Goal: Information Seeking & Learning: Learn about a topic

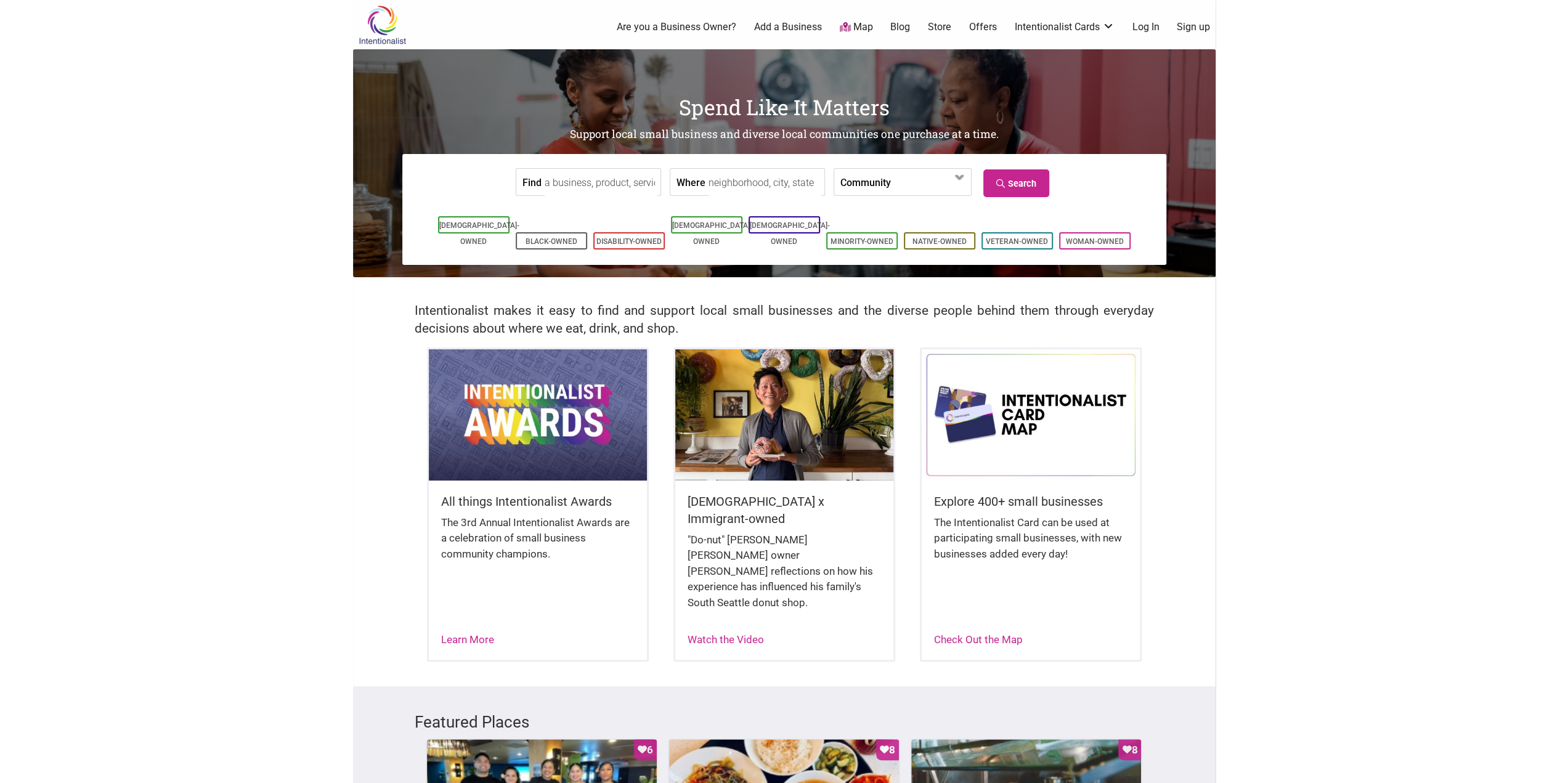
click at [561, 491] on div "All things Intentionalist Awards The 3rd Annual Intentionalist Awards are a cel…" at bounding box center [537, 540] width 218 height 119
click at [546, 456] on img at bounding box center [537, 414] width 218 height 130
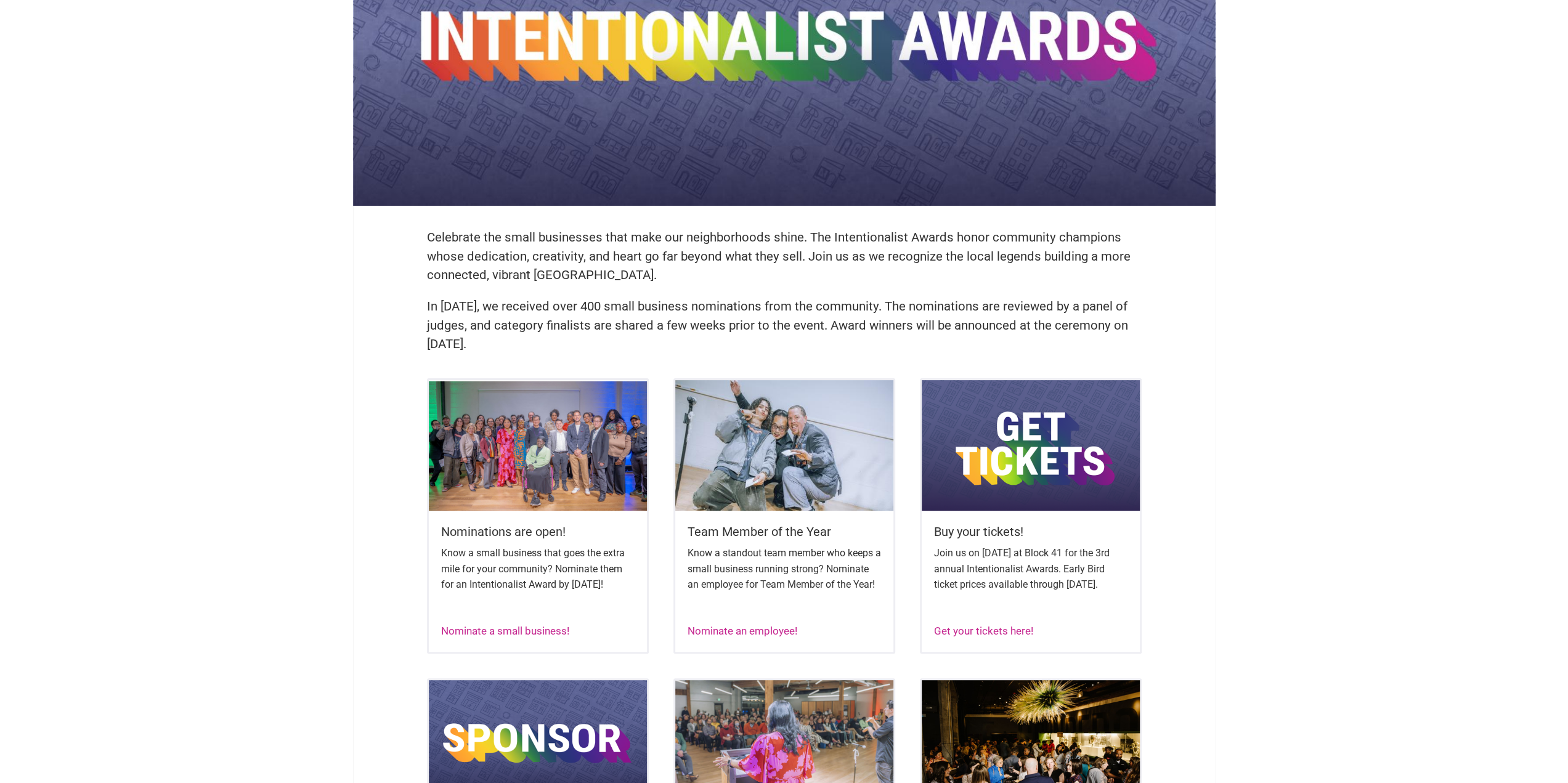
scroll to position [185, 0]
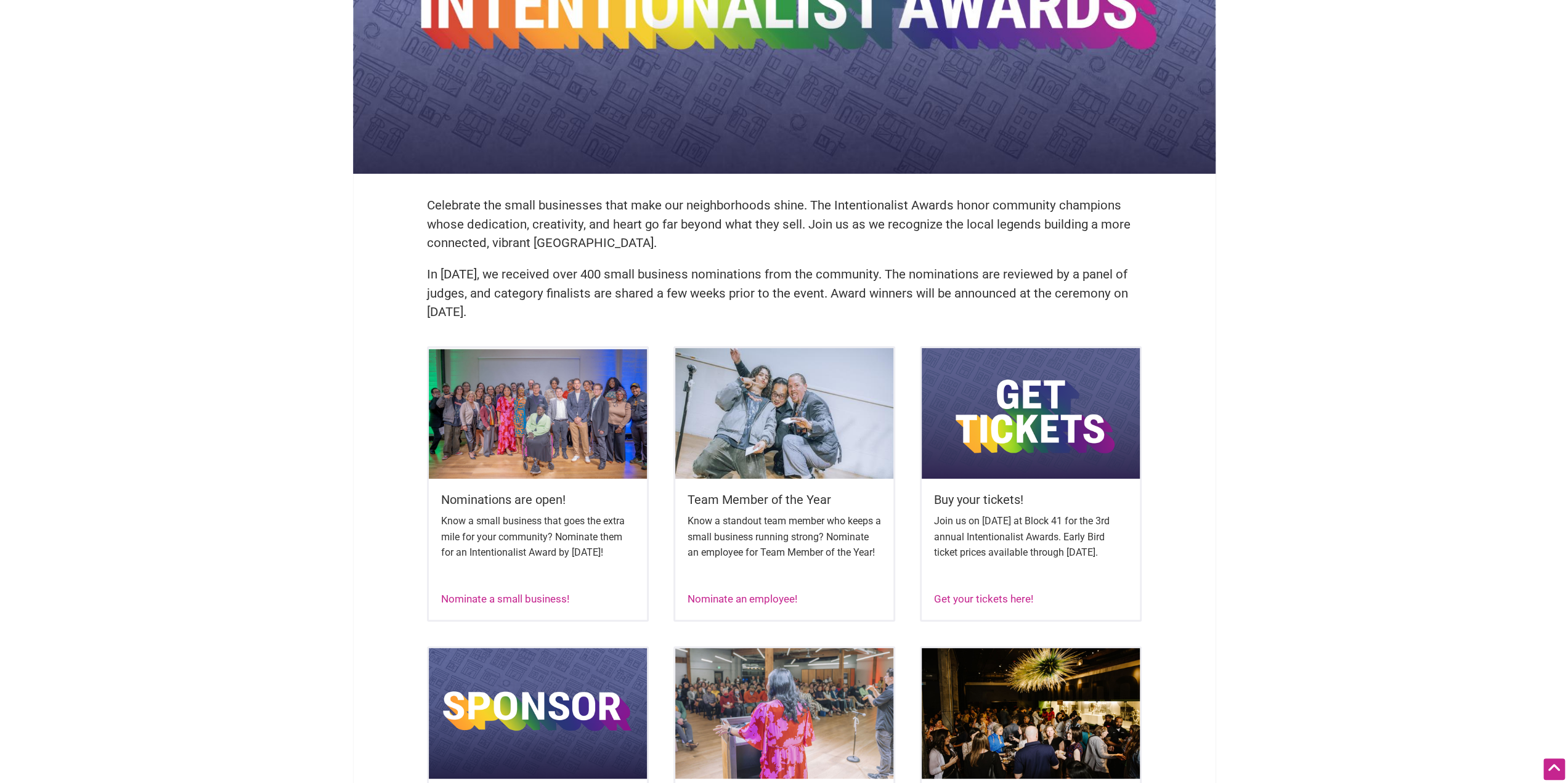
click at [500, 441] on img at bounding box center [537, 413] width 218 height 130
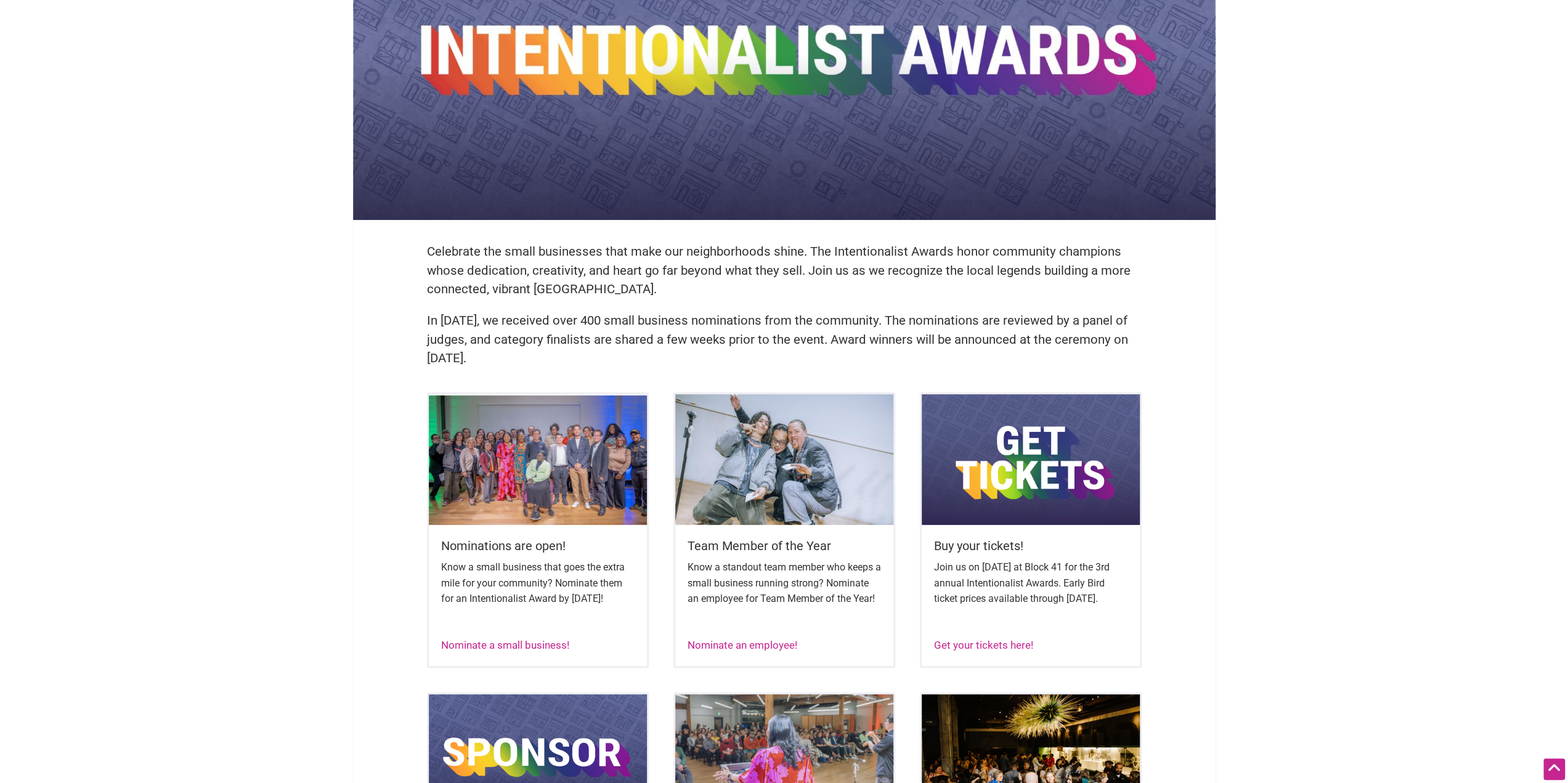
scroll to position [124, 0]
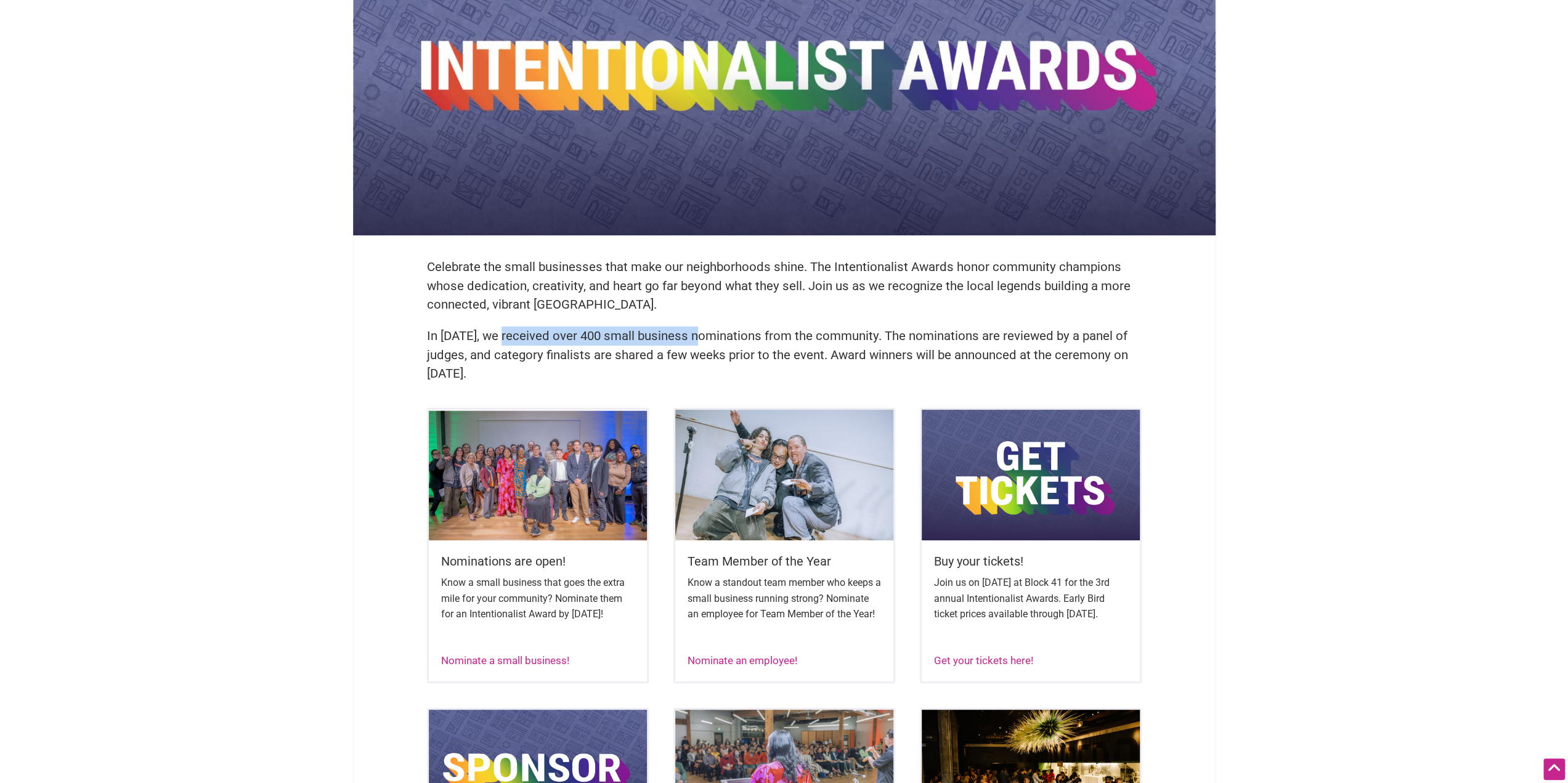
drag, startPoint x: 505, startPoint y: 339, endPoint x: 711, endPoint y: 342, distance: 206.0
click at [711, 342] on p "In 2024, we received over 400 small business nominations from the community. Th…" at bounding box center [784, 354] width 714 height 57
click at [711, 342] on p "In 2024, we received over 400 small business nominations from the community. Th…" at bounding box center [784, 354] width 714 height 57
click at [525, 356] on p "In 2024, we received over 400 small business nominations from the community. Th…" at bounding box center [784, 354] width 714 height 57
drag, startPoint x: 503, startPoint y: 356, endPoint x: 678, endPoint y: 356, distance: 175.0
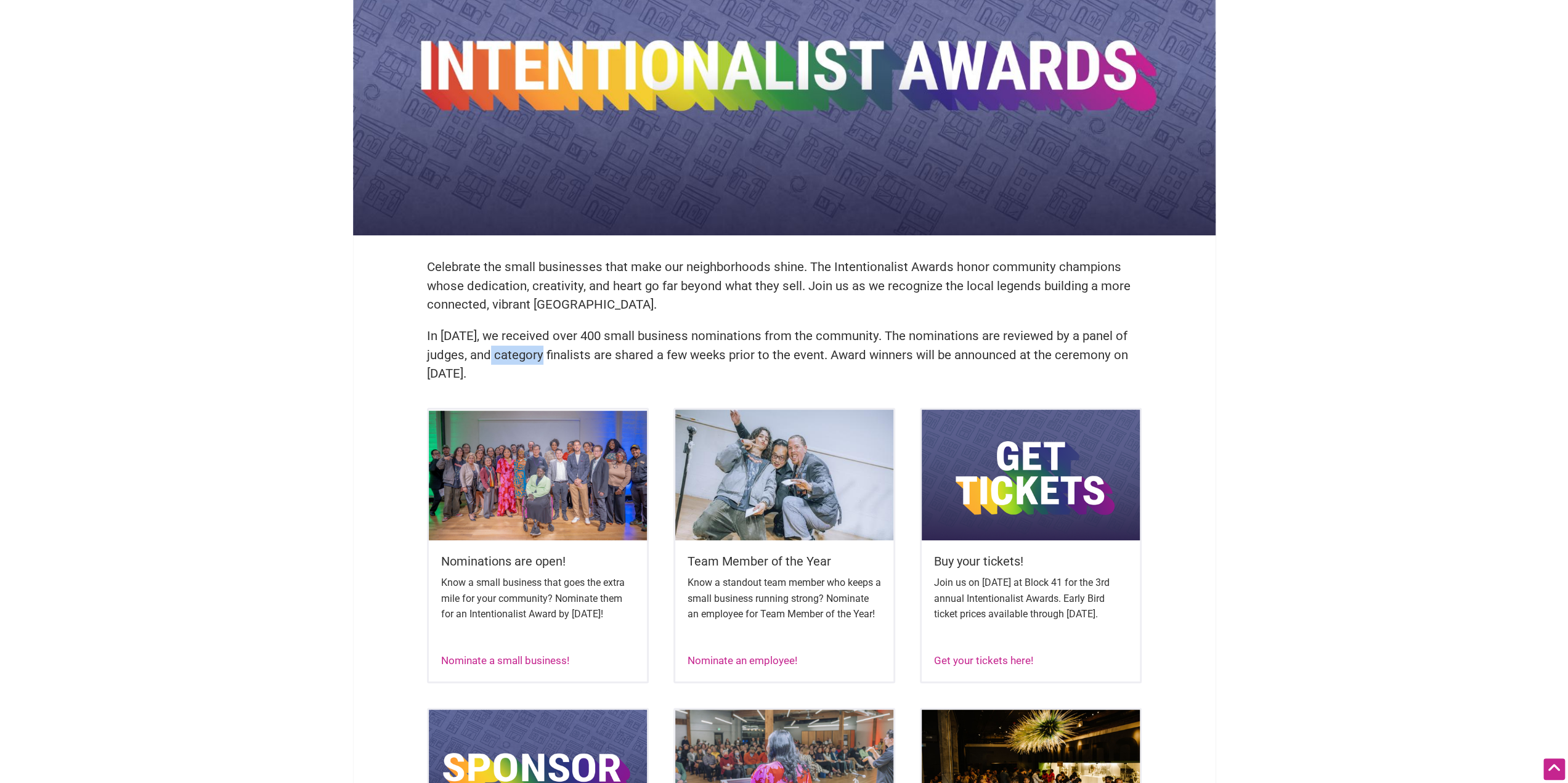
click at [603, 356] on p "In 2024, we received over 400 small business nominations from the community. Th…" at bounding box center [784, 354] width 714 height 57
click at [678, 356] on p "In 2024, we received over 400 small business nominations from the community. Th…" at bounding box center [784, 354] width 714 height 57
drag, startPoint x: 515, startPoint y: 353, endPoint x: 732, endPoint y: 353, distance: 217.0
click at [718, 353] on p "In 2024, we received over 400 small business nominations from the community. Th…" at bounding box center [784, 354] width 714 height 57
click at [751, 353] on p "In 2024, we received over 400 small business nominations from the community. Th…" at bounding box center [784, 354] width 714 height 57
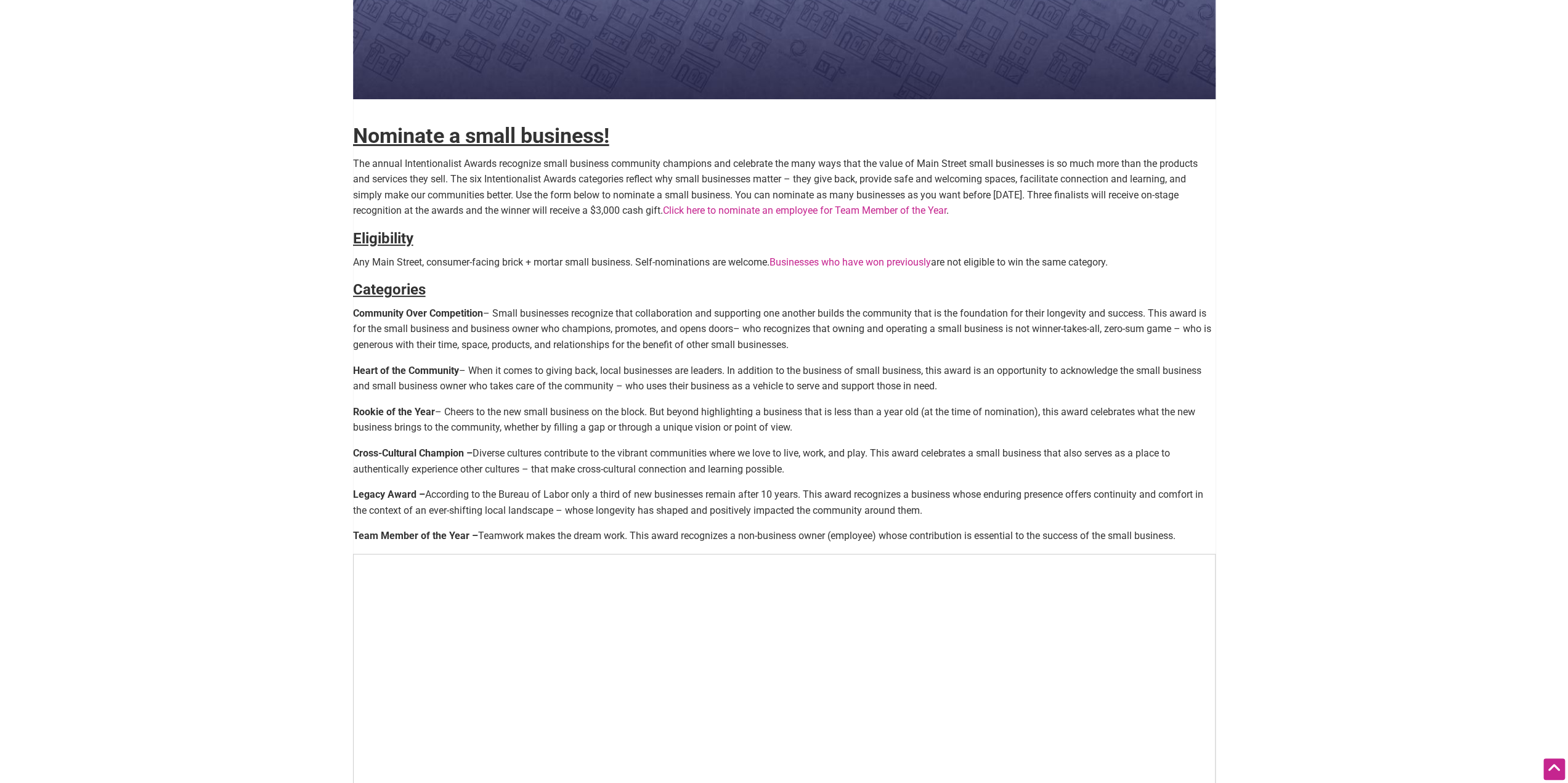
scroll to position [246, 0]
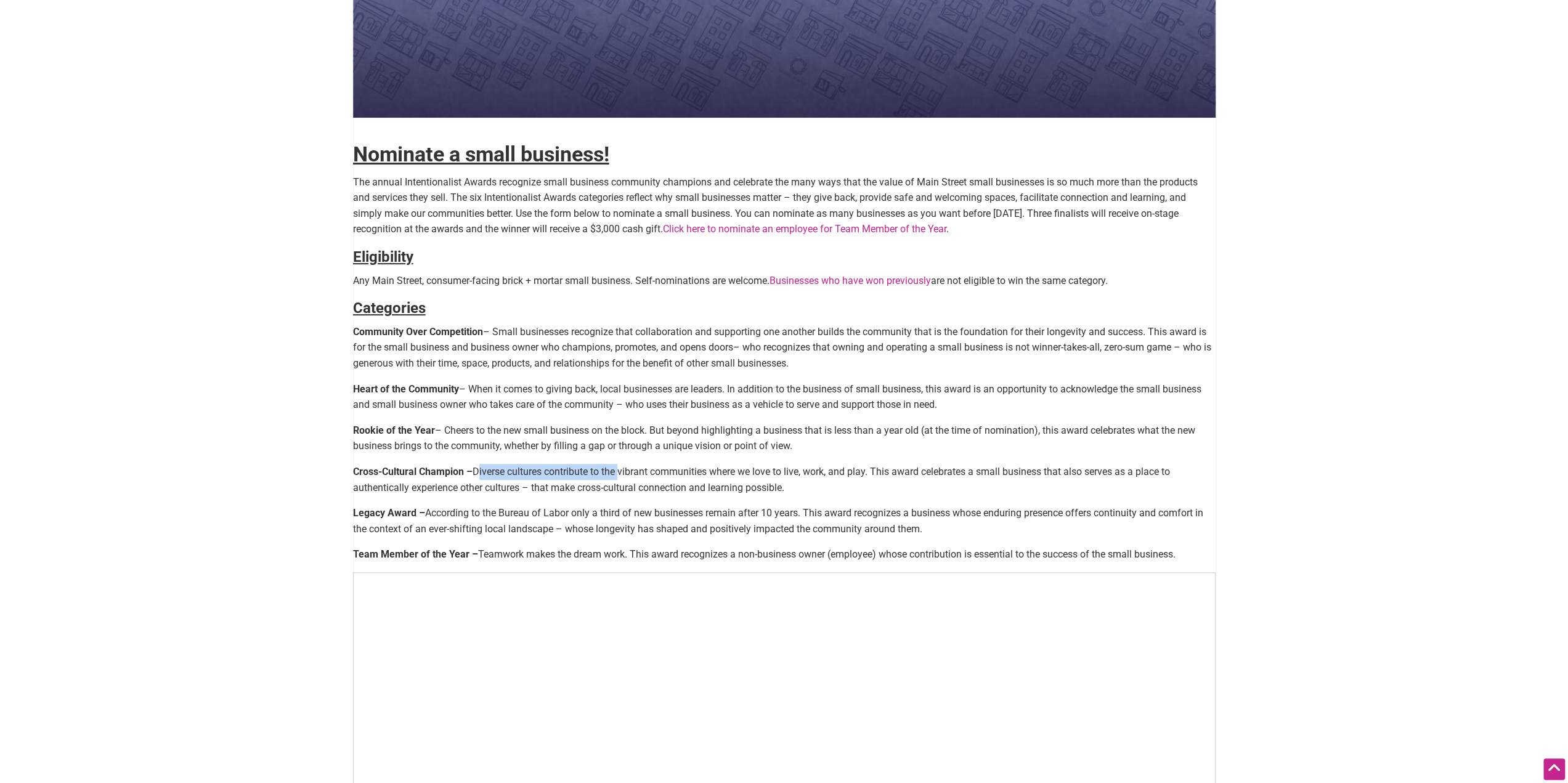
drag, startPoint x: 478, startPoint y: 466, endPoint x: 637, endPoint y: 457, distance: 159.3
click at [633, 459] on div "Nominate a small business! The annual Intentionalist Awards recognize small bus…" at bounding box center [784, 360] width 863 height 1090
click at [643, 475] on p "Cross-Cultural Champion – Diverse cultures contribute to the vibrant communitie…" at bounding box center [784, 480] width 863 height 32
drag, startPoint x: 758, startPoint y: 471, endPoint x: 877, endPoint y: 473, distance: 119.0
click at [869, 472] on p "Cross-Cultural Champion – Diverse cultures contribute to the vibrant communitie…" at bounding box center [784, 480] width 863 height 32
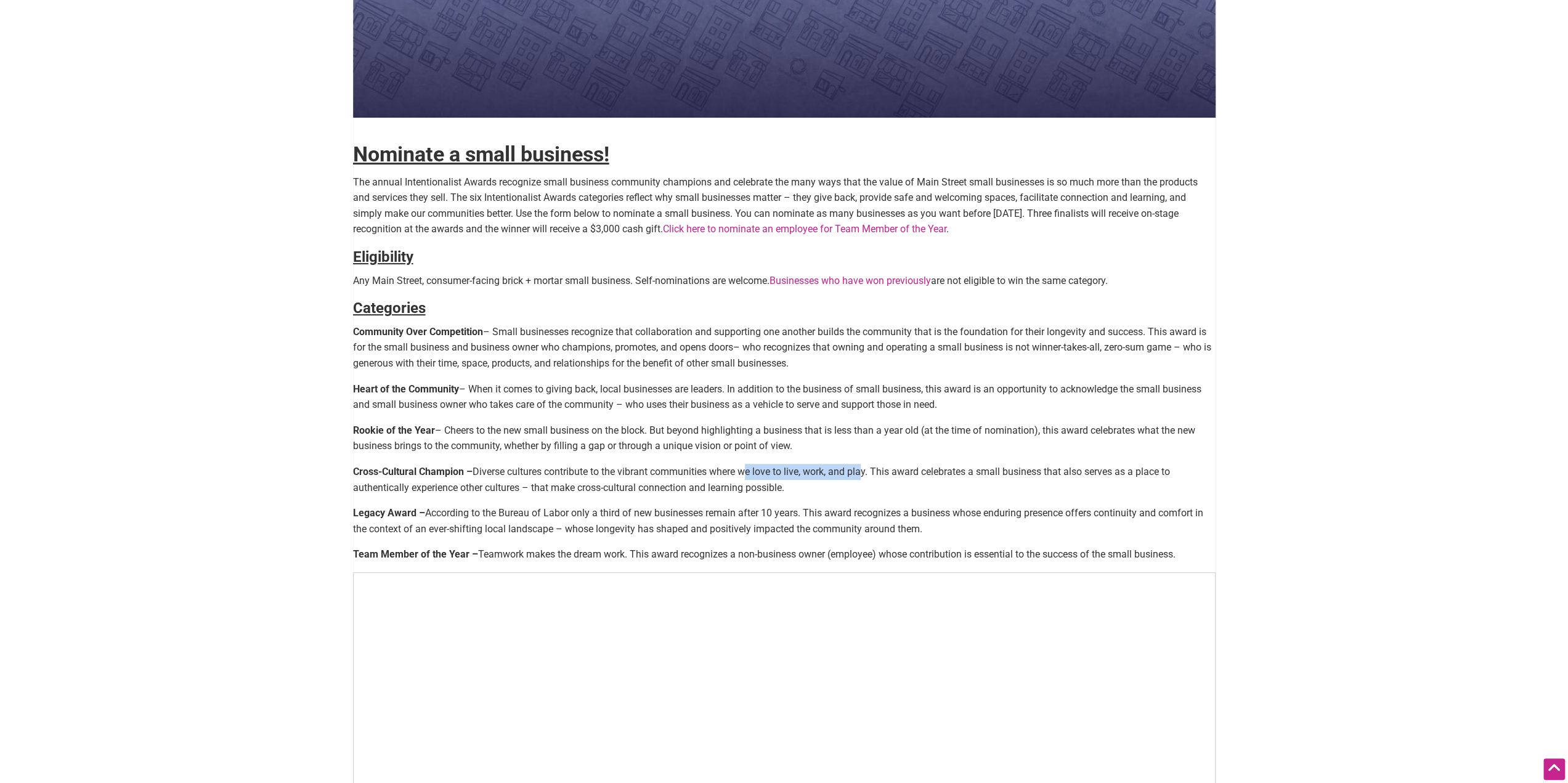
click at [808, 471] on p "Cross-Cultural Champion – Diverse cultures contribute to the vibrant communitie…" at bounding box center [784, 480] width 863 height 32
drag, startPoint x: 741, startPoint y: 471, endPoint x: 871, endPoint y: 471, distance: 130.0
click at [863, 471] on p "Cross-Cultural Champion – Diverse cultures contribute to the vibrant communitie…" at bounding box center [784, 480] width 863 height 32
click at [871, 471] on p "Cross-Cultural Champion – Diverse cultures contribute to the vibrant communitie…" at bounding box center [784, 480] width 863 height 32
drag, startPoint x: 380, startPoint y: 489, endPoint x: 601, endPoint y: 485, distance: 221.0
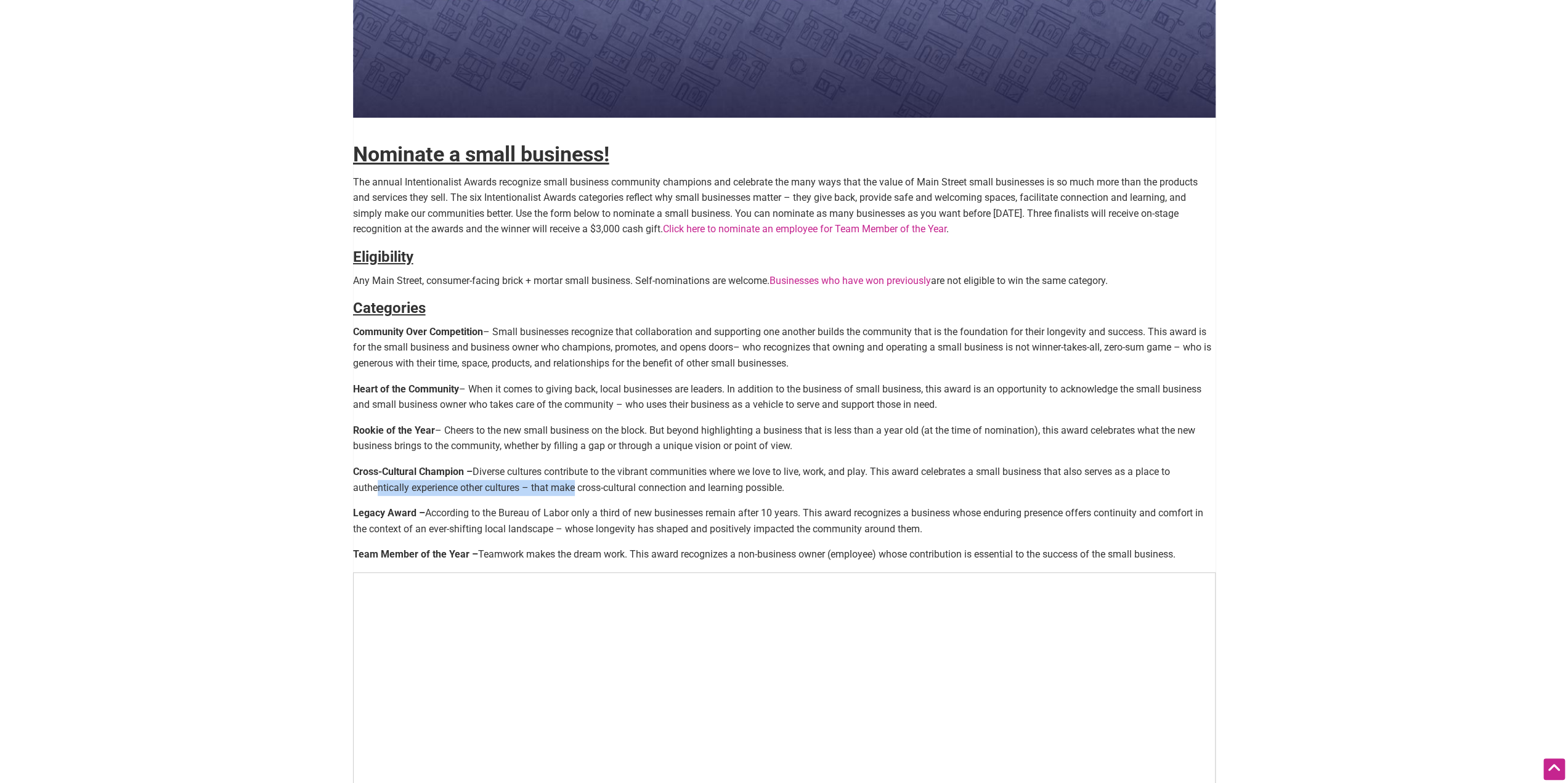
click at [597, 485] on p "Cross-Cultural Champion – Diverse cultures contribute to the vibrant communitie…" at bounding box center [784, 480] width 863 height 32
click at [601, 485] on p "Cross-Cultural Champion – Diverse cultures contribute to the vibrant communitie…" at bounding box center [784, 480] width 863 height 32
drag, startPoint x: 555, startPoint y: 488, endPoint x: 622, endPoint y: 488, distance: 67.0
click at [619, 488] on p "Cross-Cultural Champion – Diverse cultures contribute to the vibrant communitie…" at bounding box center [784, 480] width 863 height 32
click at [622, 488] on p "Cross-Cultural Champion – Diverse cultures contribute to the vibrant communitie…" at bounding box center [784, 480] width 863 height 32
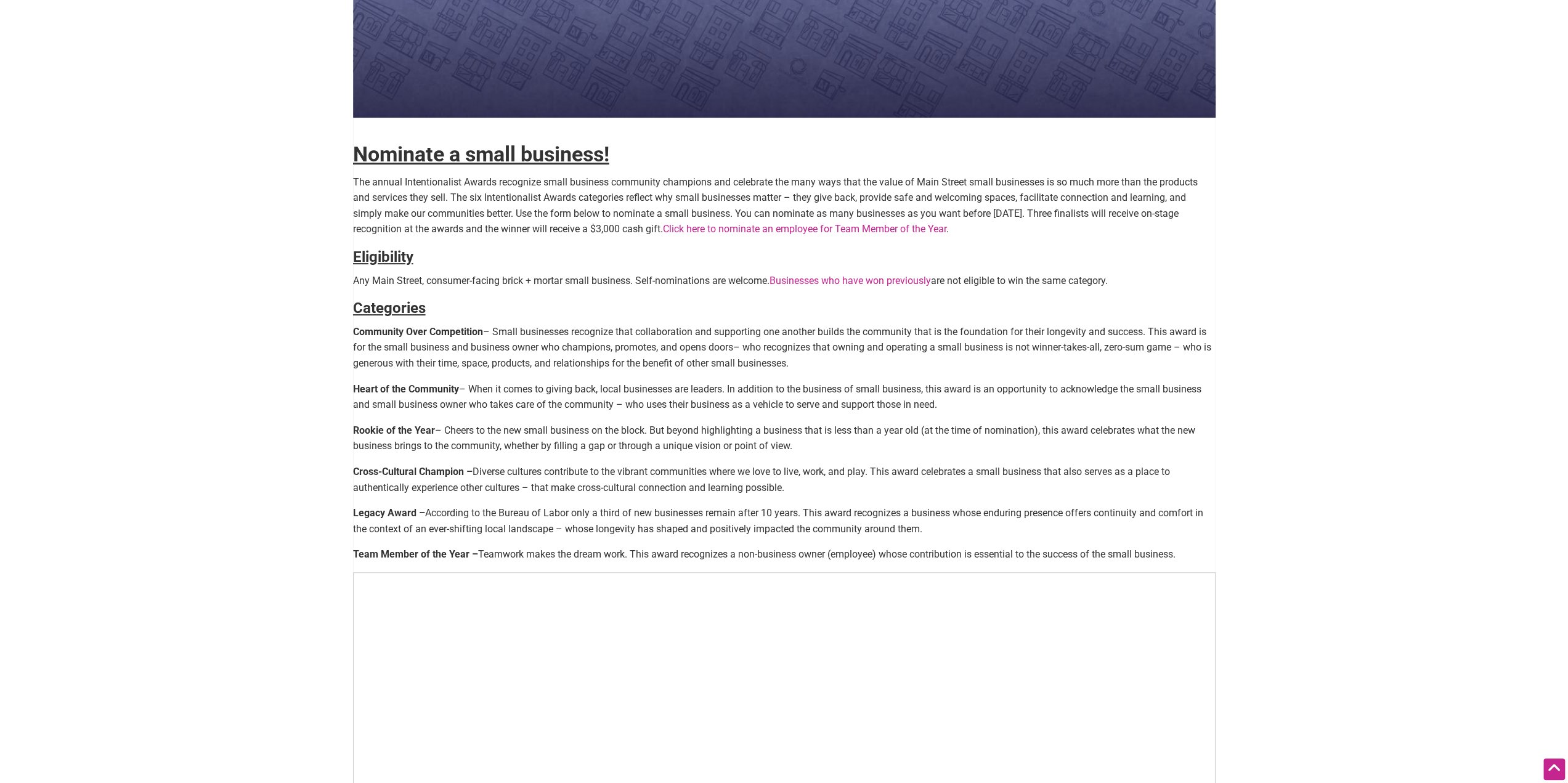
click at [743, 228] on link "Click here to nominate an employee for Team Member of the Year" at bounding box center [805, 229] width 283 height 12
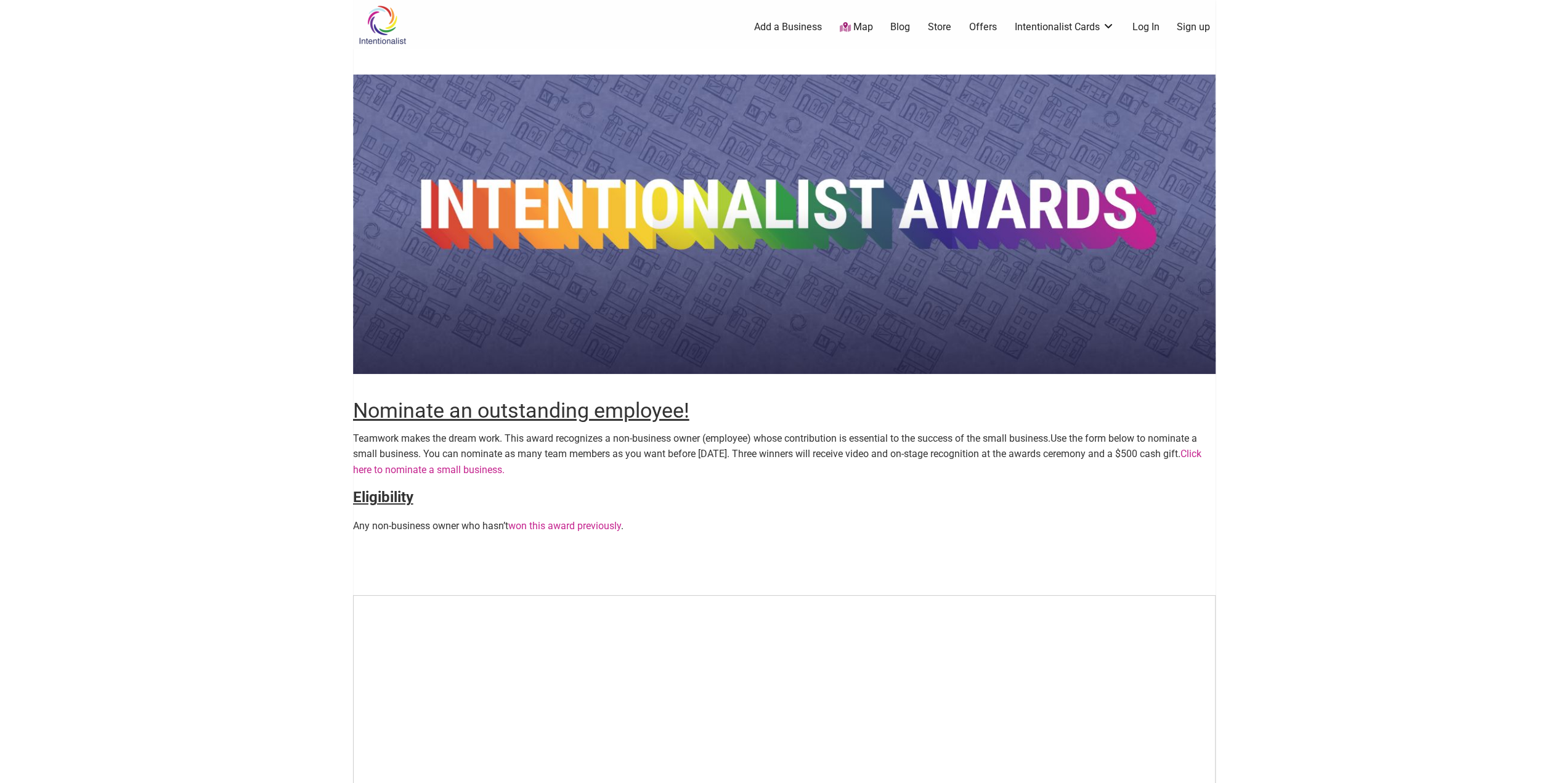
scroll to position [124, 0]
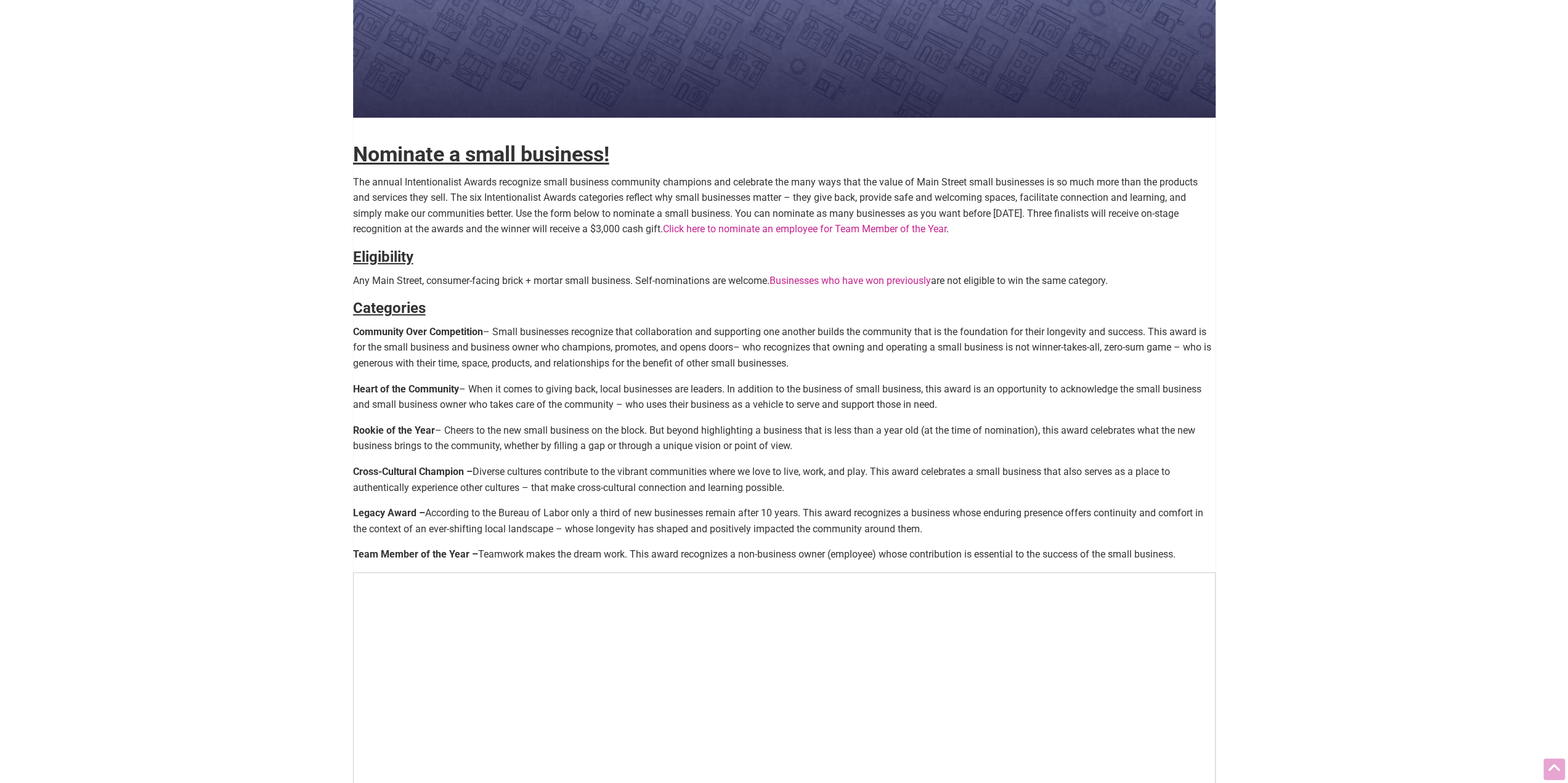
scroll to position [246, 0]
click at [828, 282] on link "Businesses who have won previously" at bounding box center [850, 281] width 161 height 12
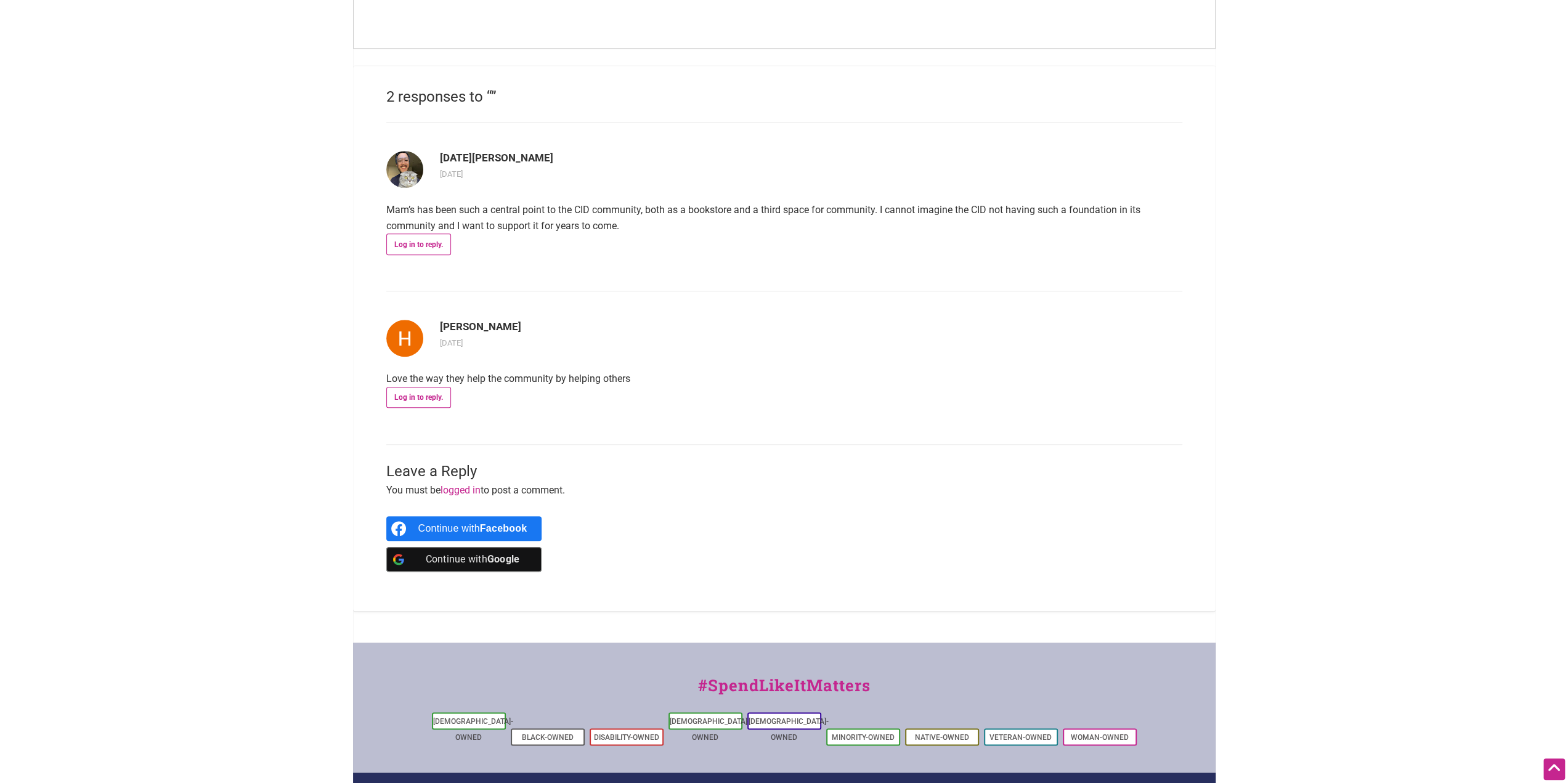
scroll to position [1170, 0]
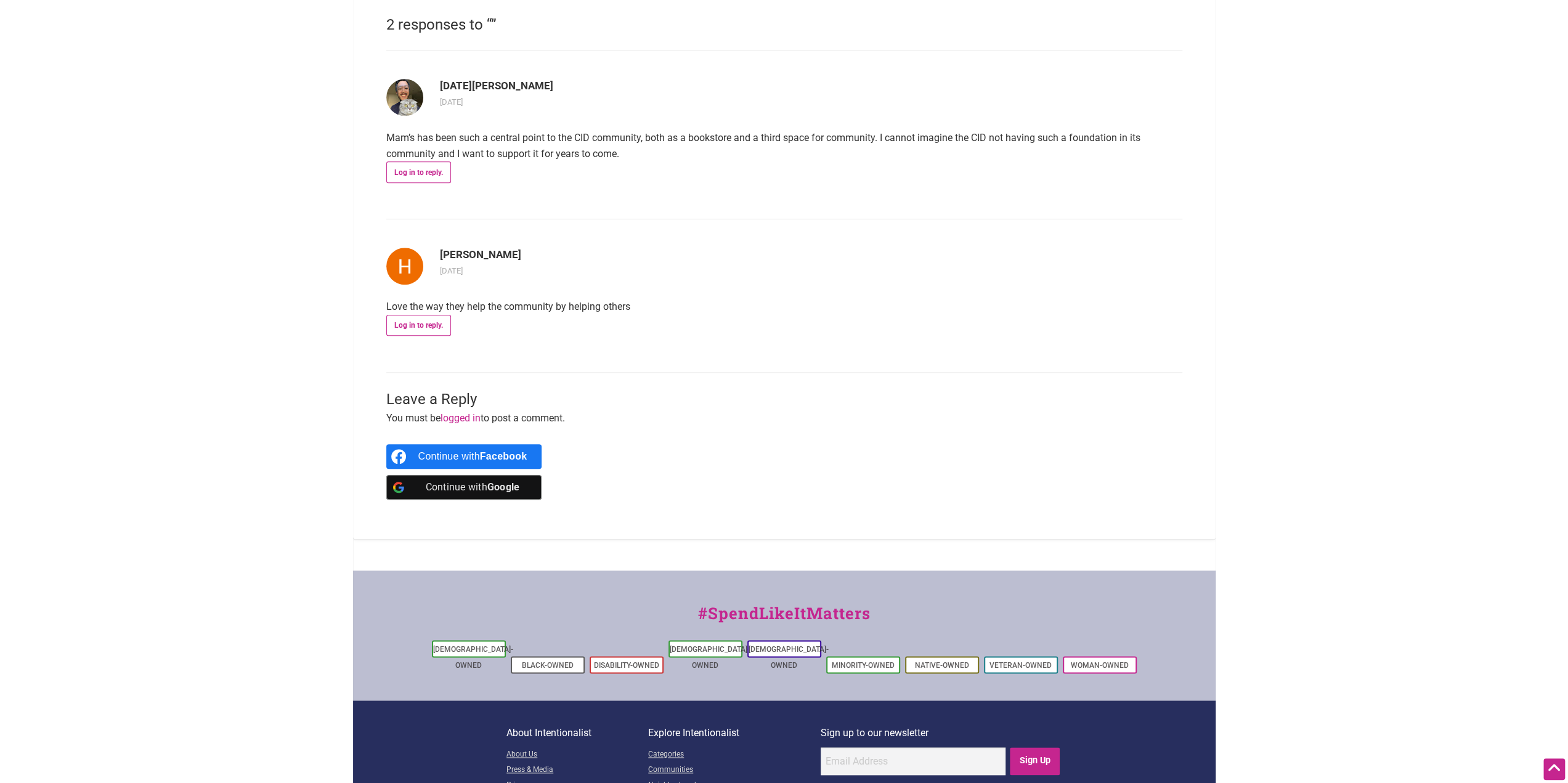
drag, startPoint x: 543, startPoint y: 377, endPoint x: 545, endPoint y: 370, distance: 7.3
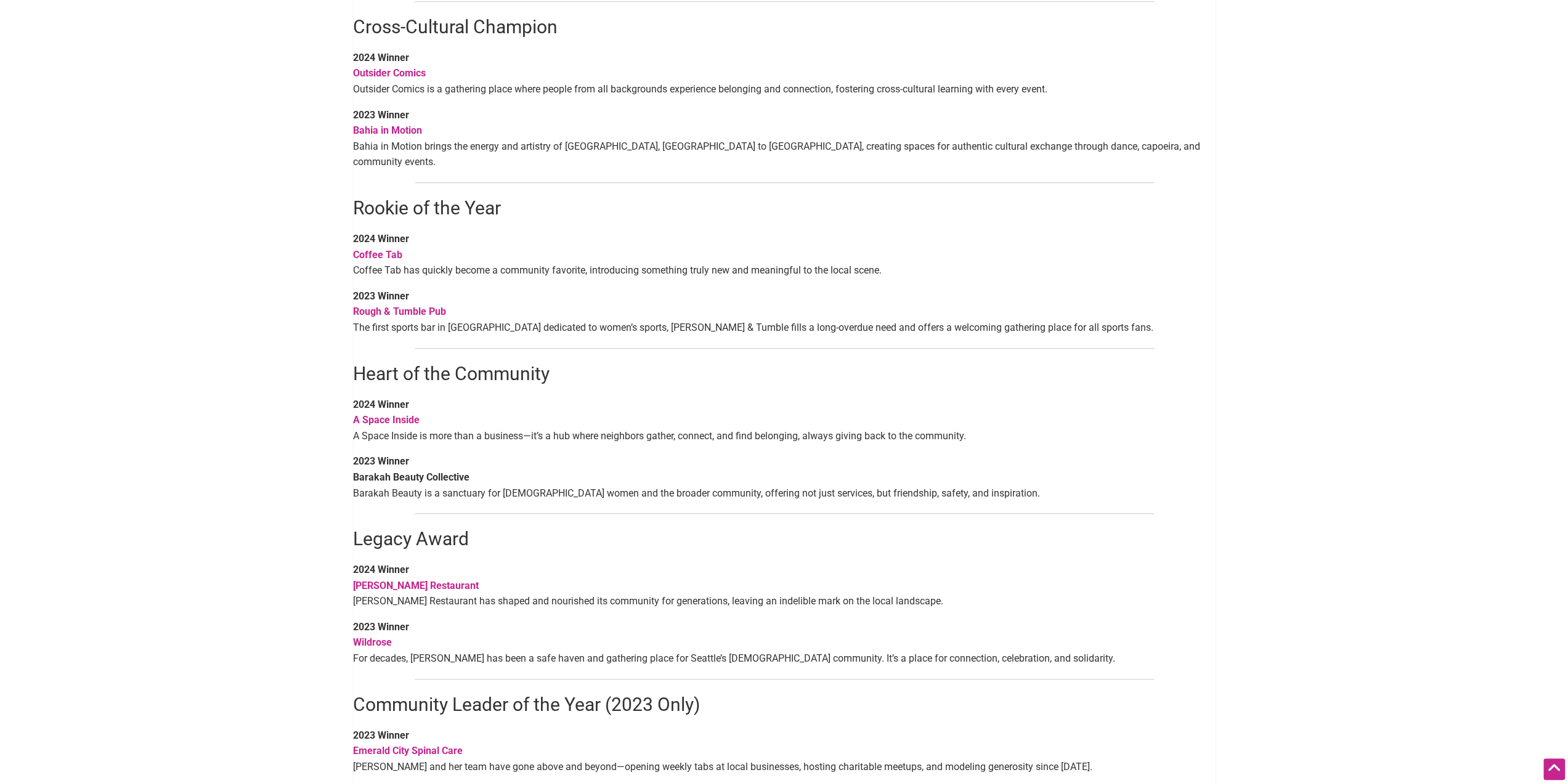
scroll to position [677, 0]
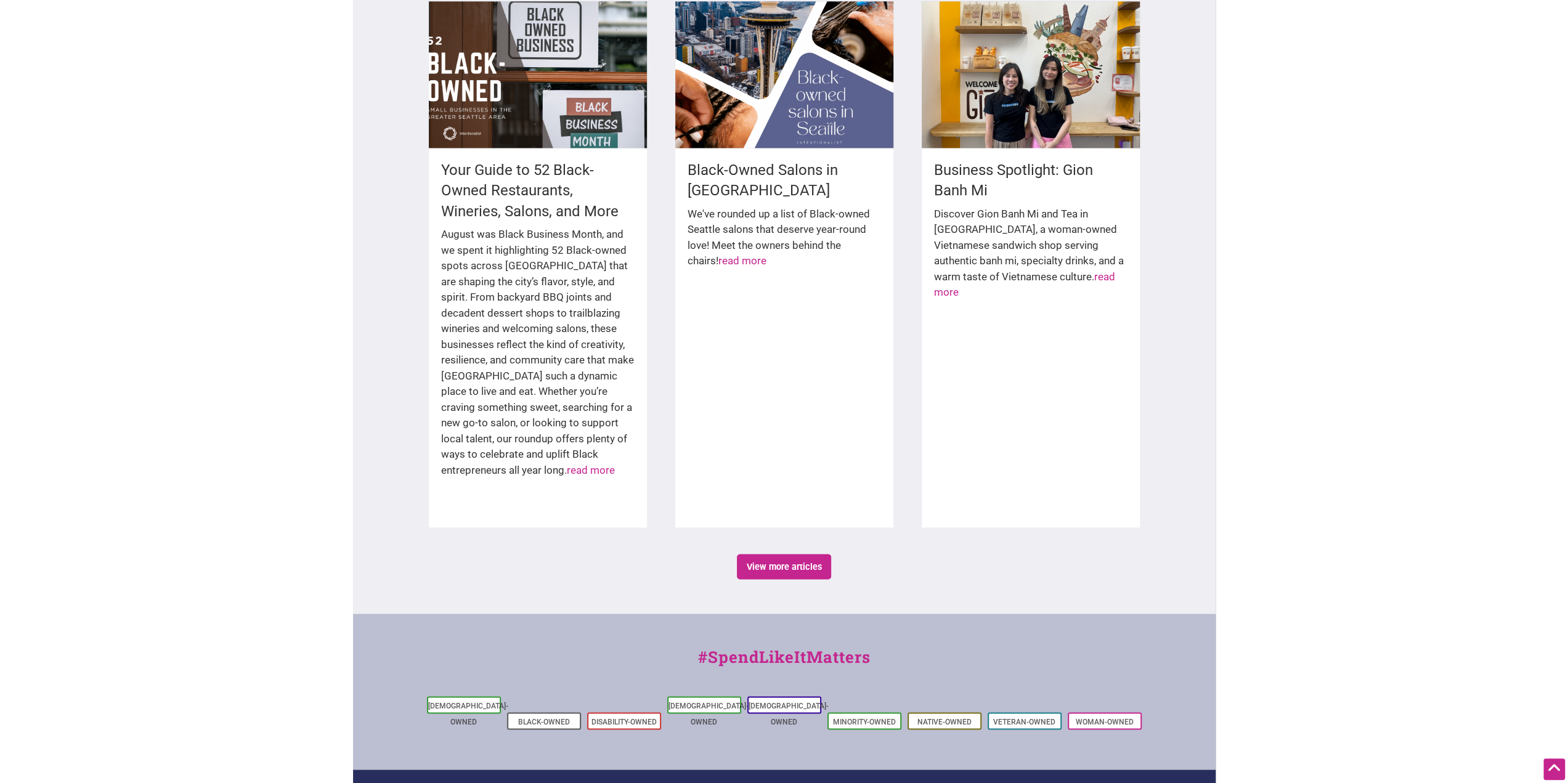
scroll to position [1694, 0]
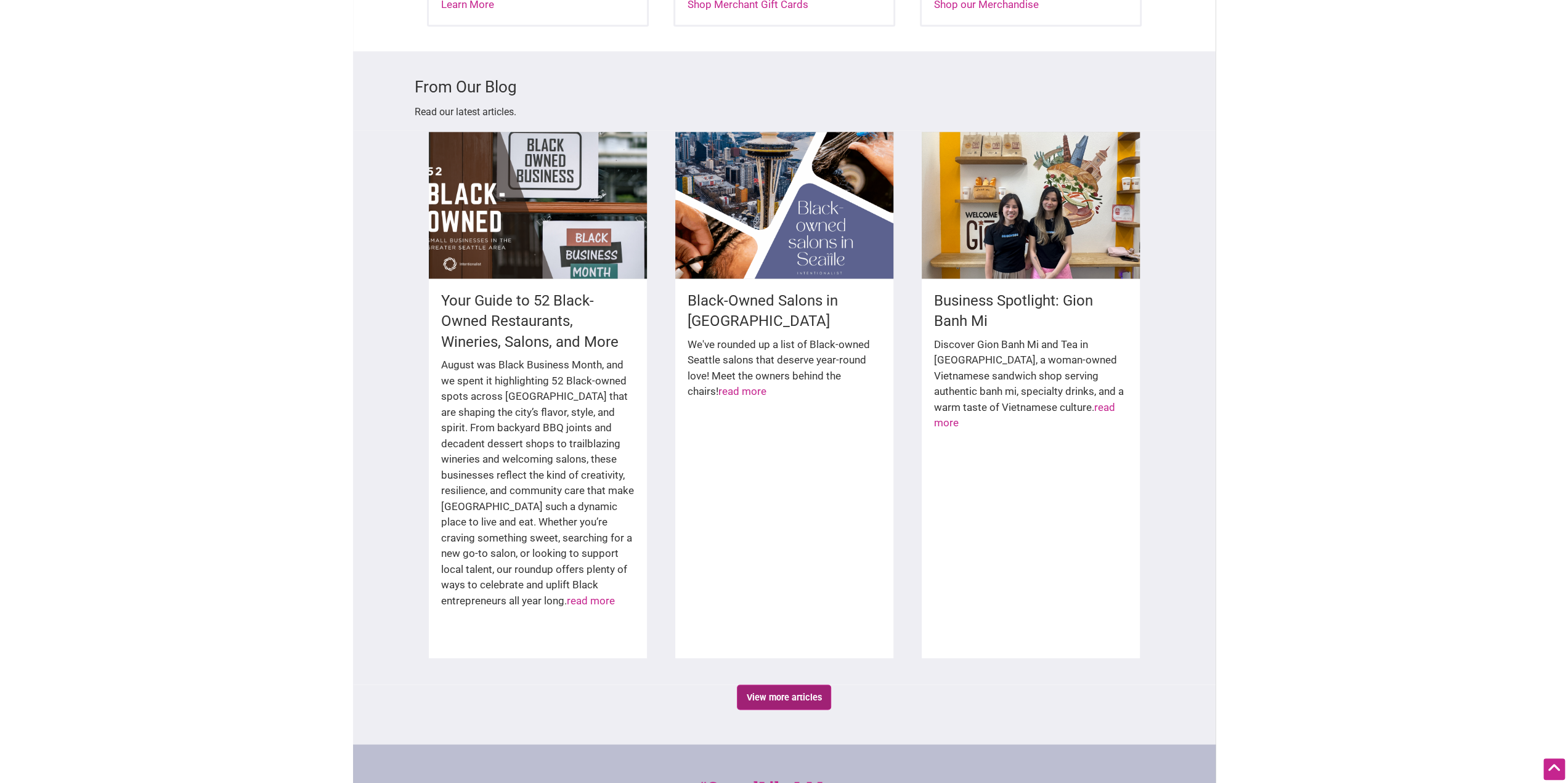
click at [778, 684] on link "View more articles" at bounding box center [784, 697] width 94 height 26
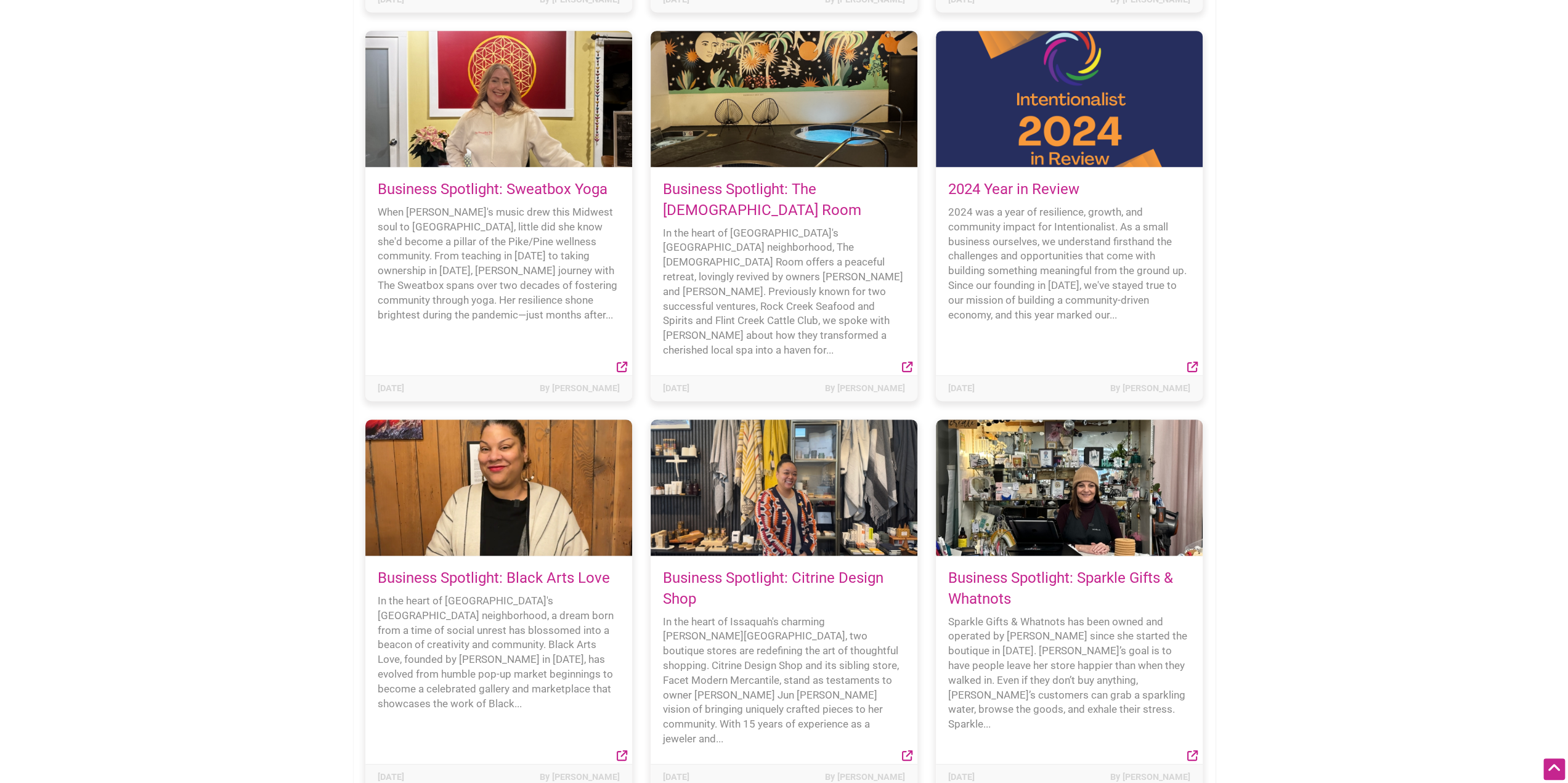
scroll to position [5607, 0]
